Goal: Check status: Check status

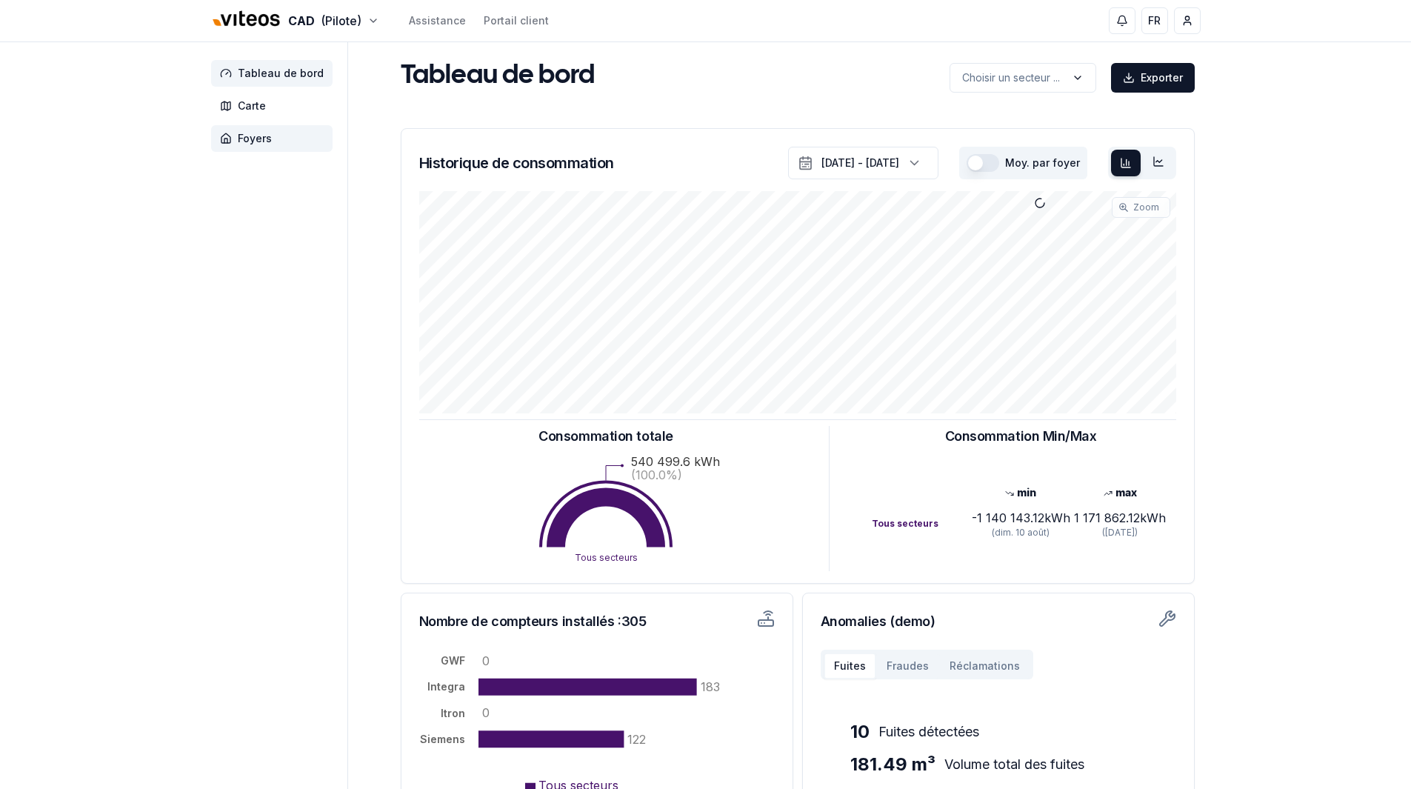
click at [261, 147] on span "Foyers" at bounding box center [272, 138] width 122 height 27
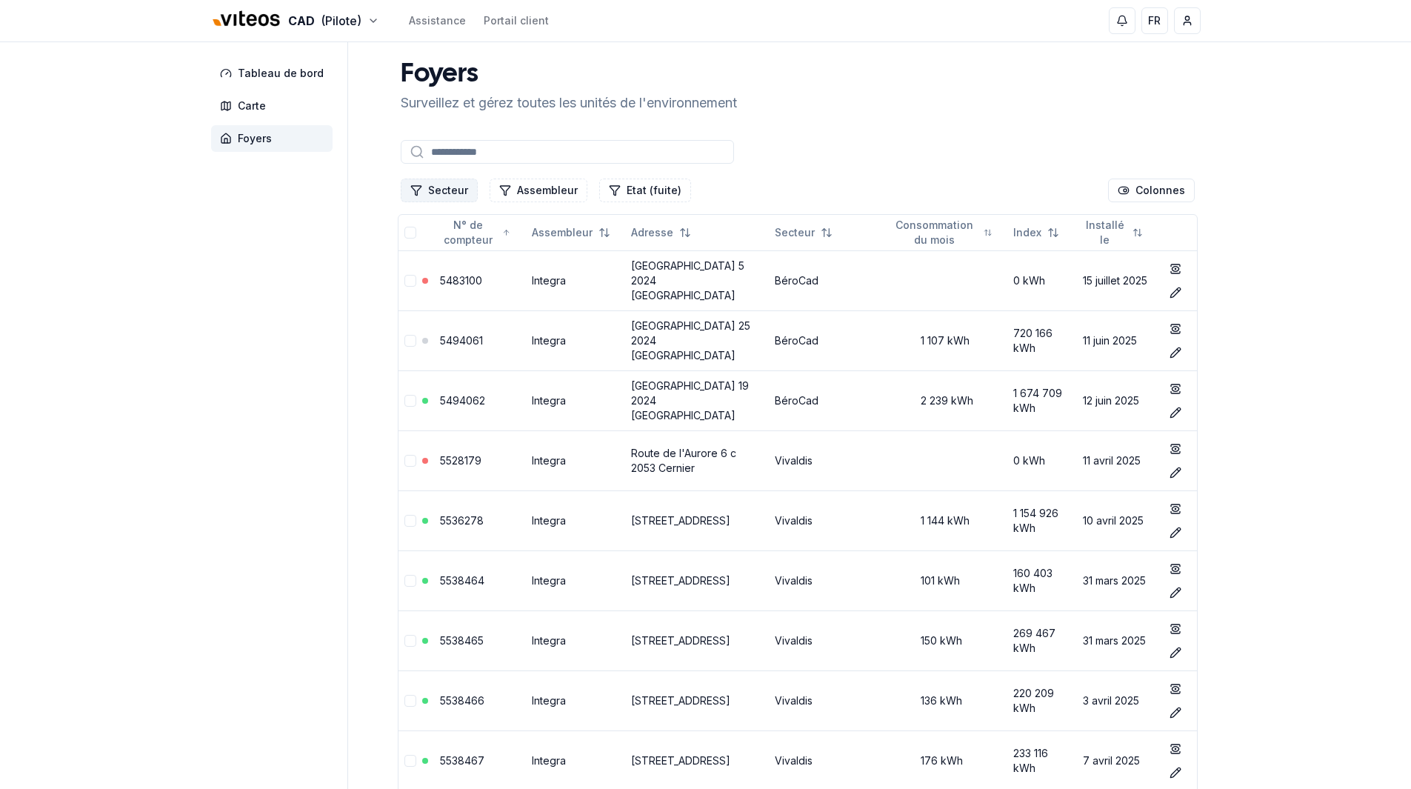
click at [446, 187] on button "Secteur" at bounding box center [439, 191] width 77 height 24
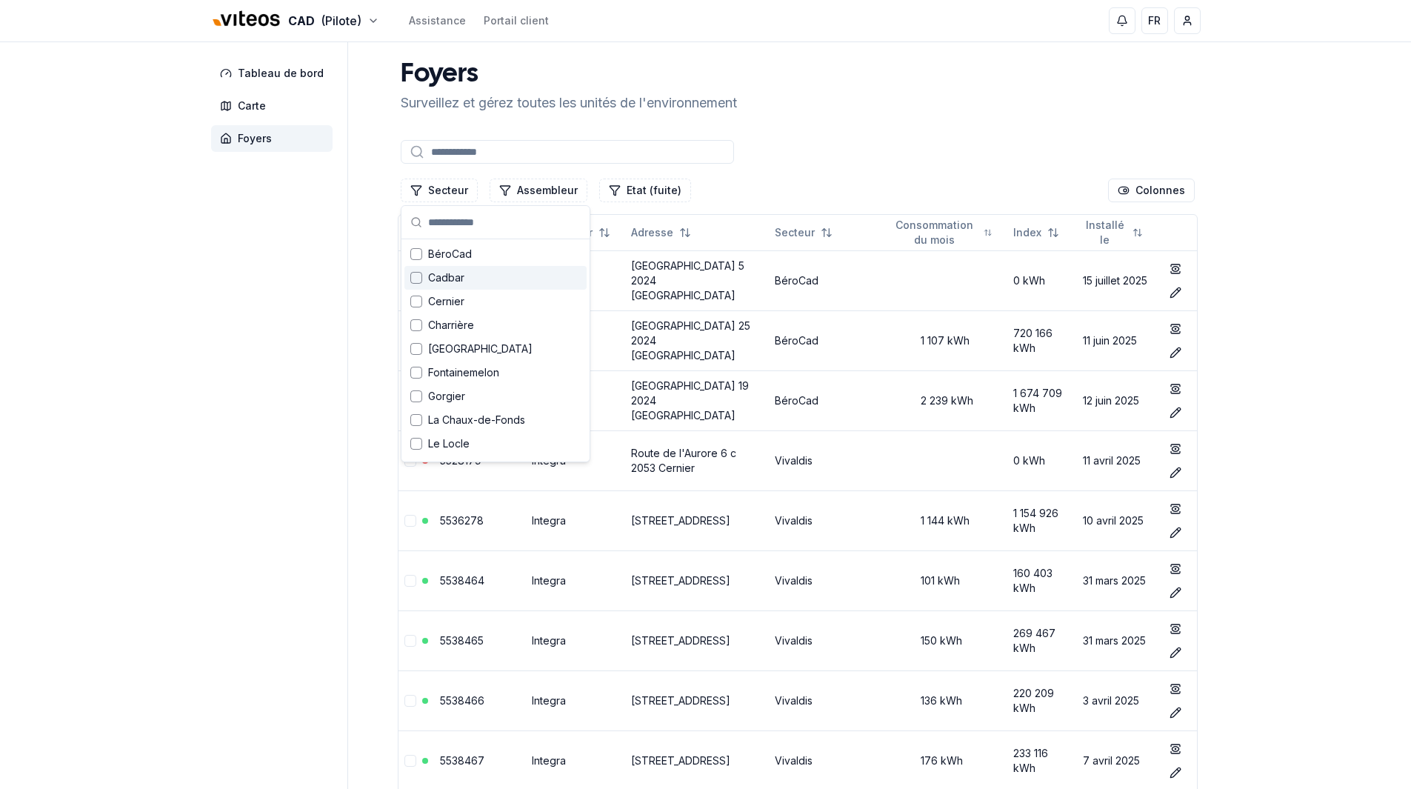
click at [448, 281] on span "Cadbar" at bounding box center [446, 277] width 36 height 15
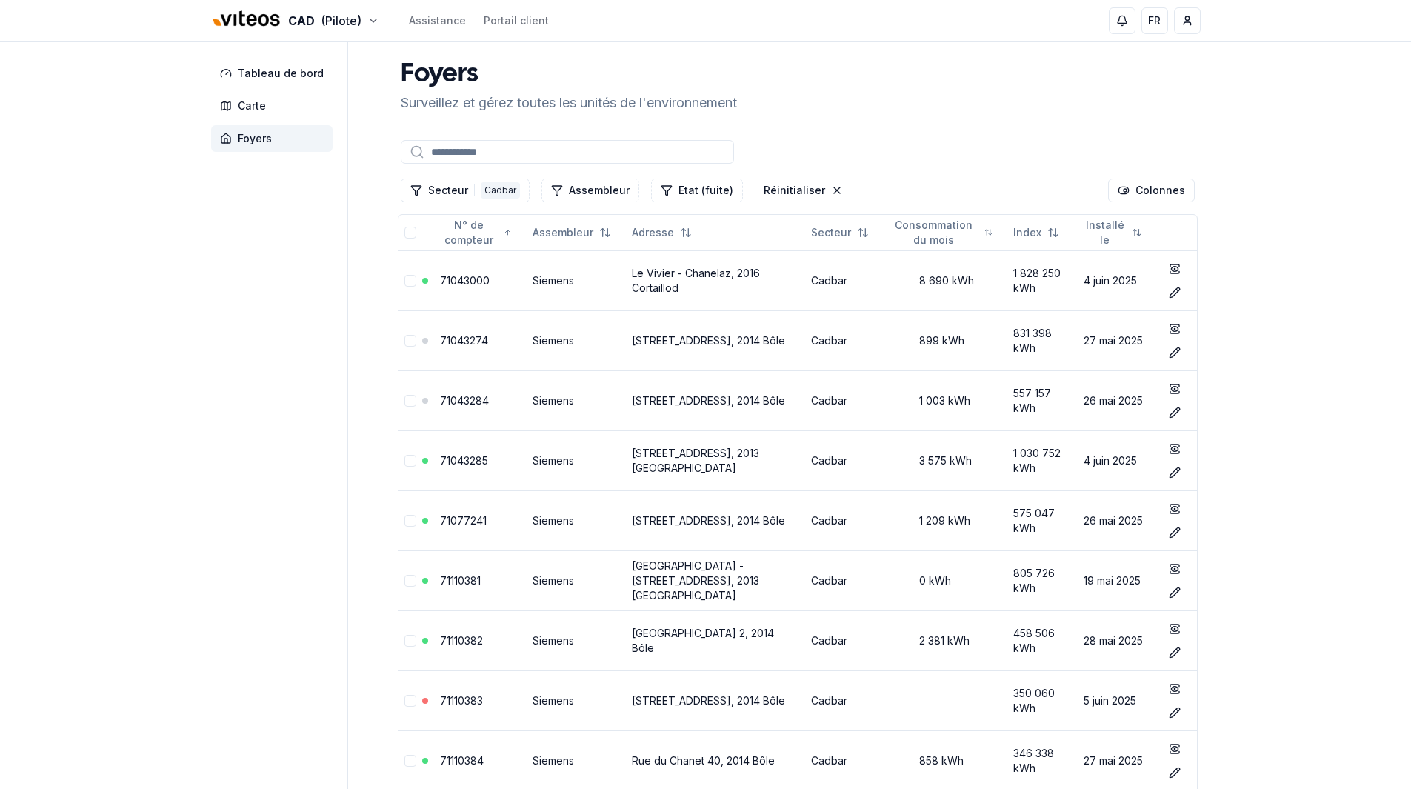
click at [459, 345] on link "71043274" at bounding box center [464, 340] width 48 height 13
click at [465, 341] on link "71043274" at bounding box center [464, 340] width 48 height 13
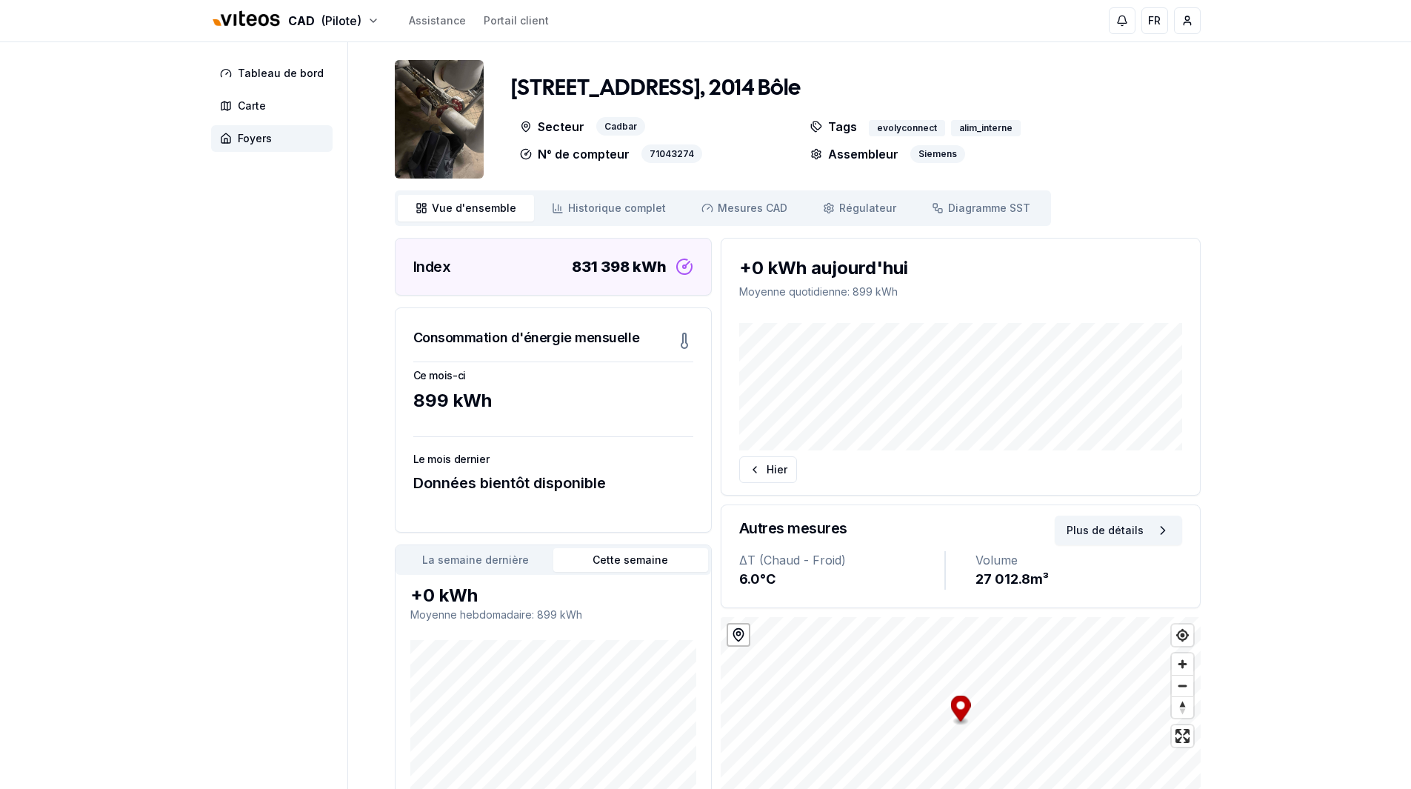
click at [568, 502] on div "Ce mois-ci 899 kWh Le mois dernier Données bientôt disponible" at bounding box center [554, 447] width 316 height 170
drag, startPoint x: 568, startPoint y: 502, endPoint x: 416, endPoint y: 485, distance: 152.1
click at [416, 485] on div "Ce mois-ci 899 kWh Le mois dernier Données bientôt disponible" at bounding box center [554, 447] width 316 height 170
drag, startPoint x: 214, startPoint y: 336, endPoint x: 154, endPoint y: 333, distance: 60.1
click at [154, 333] on div "CAD (Pilote) Assistance Portail client FR [PERSON_NAME] Tableau de bord Carte F…" at bounding box center [705, 457] width 1411 height 914
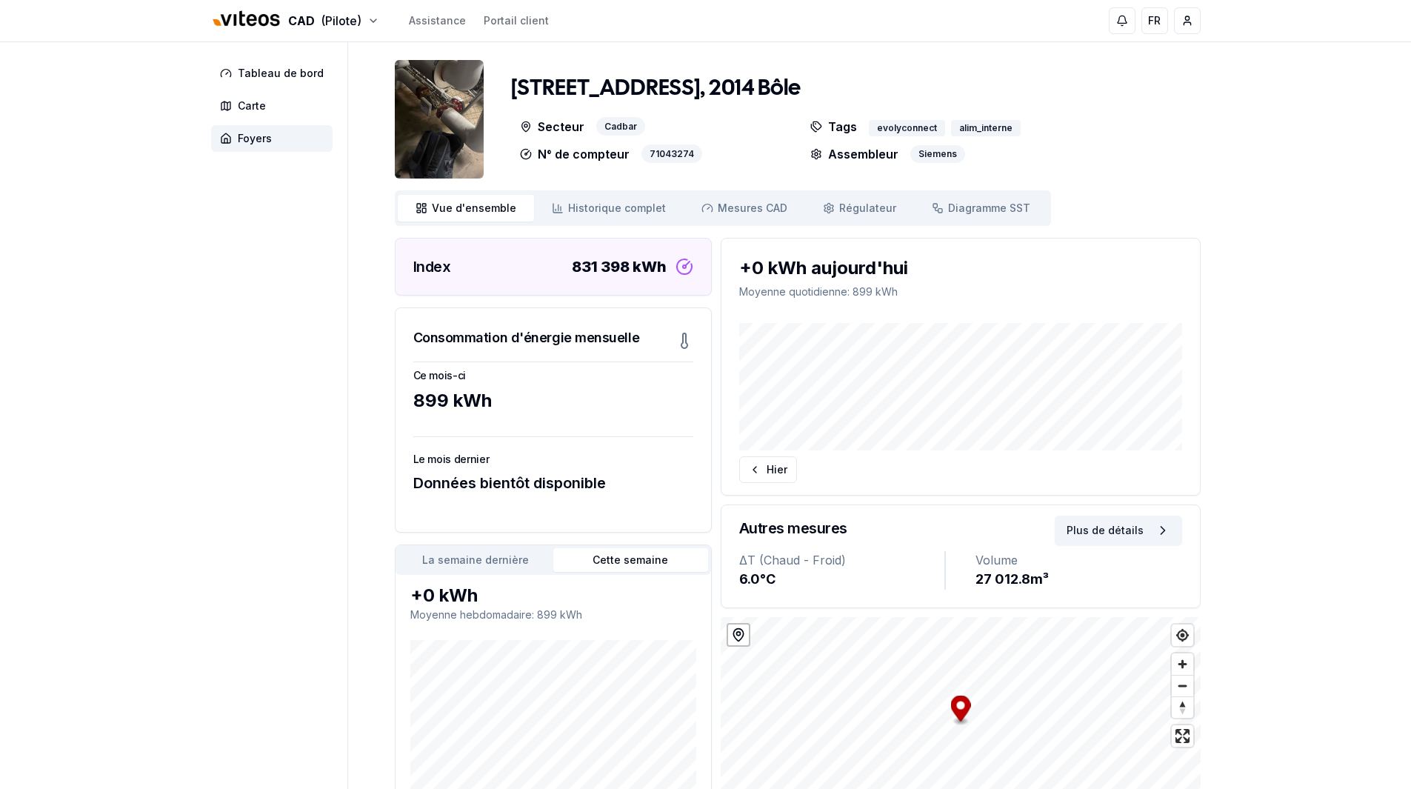
click at [1251, 363] on div "CAD (Pilote) Assistance Portail client FR [PERSON_NAME] Tableau de bord Carte F…" at bounding box center [705, 457] width 1411 height 914
click at [1300, 348] on div "CAD (Pilote) Assistance Portail client FR [PERSON_NAME] Tableau de bord Carte F…" at bounding box center [705, 457] width 1411 height 914
